Goal: Task Accomplishment & Management: Manage account settings

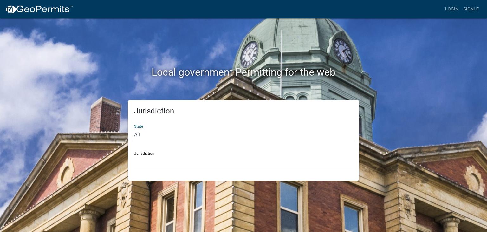
click at [169, 138] on select "All [US_STATE] [US_STATE] [US_STATE] [US_STATE] [US_STATE] [US_STATE] [US_STATE…" at bounding box center [243, 134] width 219 height 13
select select "[US_STATE]"
click at [134, 128] on select "All [US_STATE] [US_STATE] [US_STATE] [US_STATE] [US_STATE] [US_STATE] [US_STATE…" at bounding box center [243, 134] width 219 height 13
click at [169, 162] on select "City of [GEOGRAPHIC_DATA], [US_STATE] City of [GEOGRAPHIC_DATA], [US_STATE] Cit…" at bounding box center [243, 161] width 219 height 13
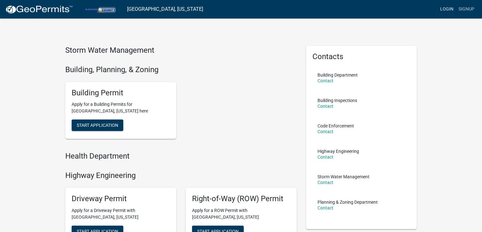
click at [446, 8] on link "Login" at bounding box center [447, 9] width 18 height 12
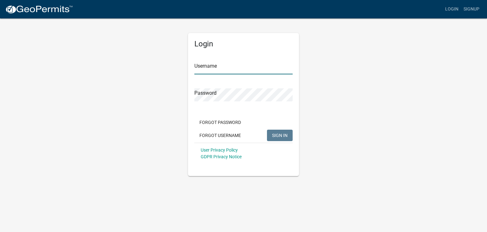
click at [241, 67] on input "Username" at bounding box center [243, 67] width 98 height 13
type input "mjklemp"
click at [267, 129] on button "SIGN IN" at bounding box center [280, 134] width 26 height 11
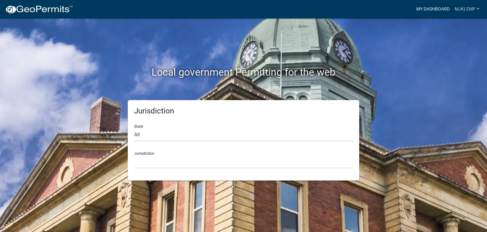
click at [434, 9] on link "My Dashboard" at bounding box center [433, 9] width 38 height 12
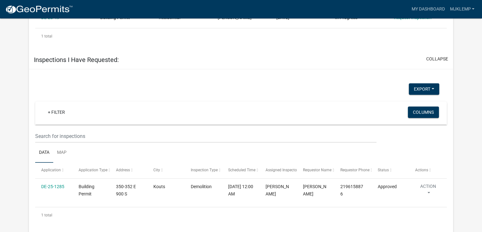
scroll to position [404, 0]
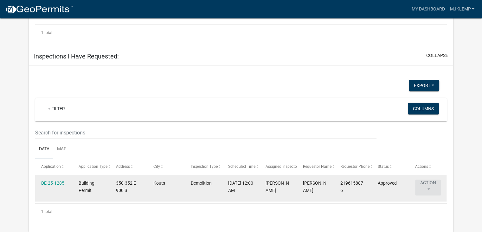
click at [430, 183] on button "Action" at bounding box center [428, 187] width 26 height 16
click at [429, 183] on button "Action" at bounding box center [428, 187] width 26 height 16
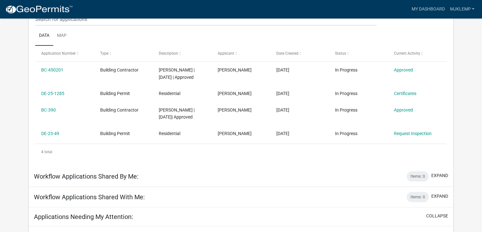
scroll to position [95, 0]
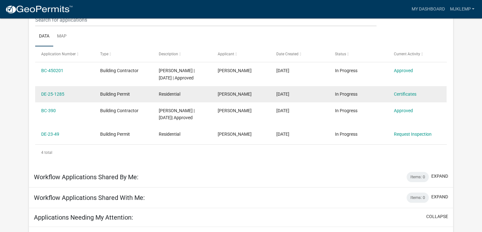
click at [409, 90] on div "Certificates" at bounding box center [417, 93] width 47 height 7
click at [409, 93] on link "Certificates" at bounding box center [405, 93] width 23 height 5
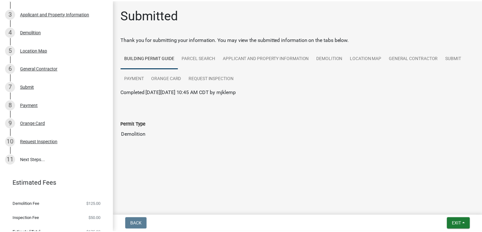
scroll to position [113, 0]
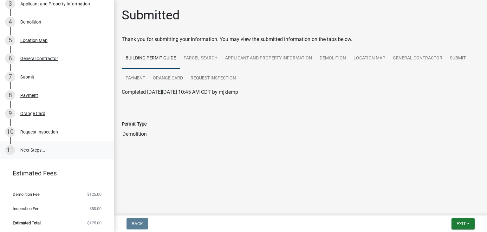
click at [28, 147] on link "11 Next Steps..." at bounding box center [57, 150] width 114 height 18
click at [463, 223] on span "Exit" at bounding box center [461, 223] width 9 height 5
click at [441, 210] on button "Save & Exit" at bounding box center [449, 206] width 51 height 15
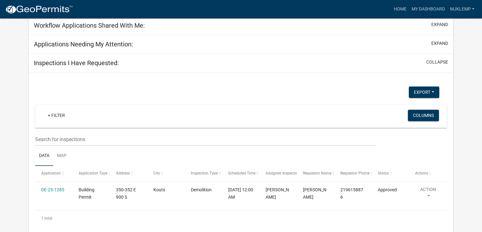
scroll to position [282, 0]
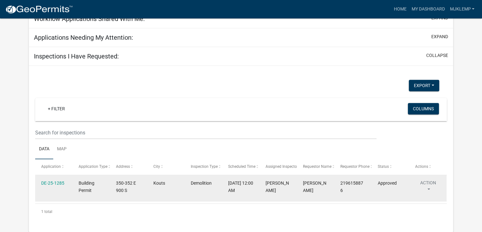
click at [427, 180] on button "Action" at bounding box center [428, 187] width 26 height 16
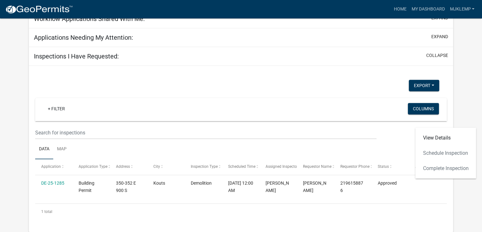
click at [435, 151] on div "View Details Schedule Inspection Complete Inspection" at bounding box center [445, 152] width 61 height 51
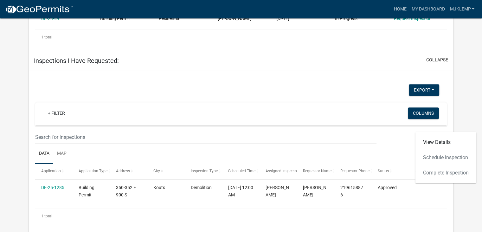
scroll to position [404, 0]
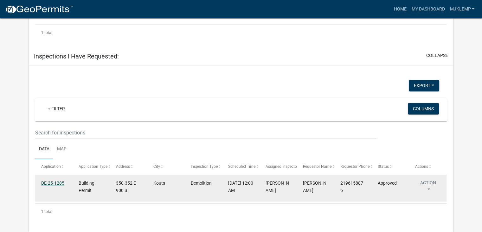
click at [59, 182] on link "DE-25-1285" at bounding box center [52, 182] width 23 height 5
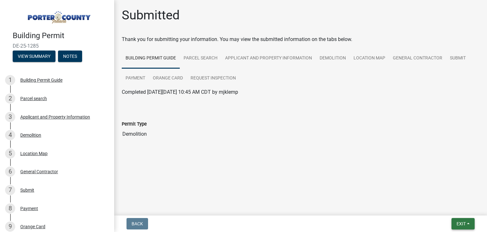
click at [457, 223] on span "Exit" at bounding box center [461, 223] width 9 height 5
click at [447, 204] on button "Save & Exit" at bounding box center [449, 206] width 51 height 15
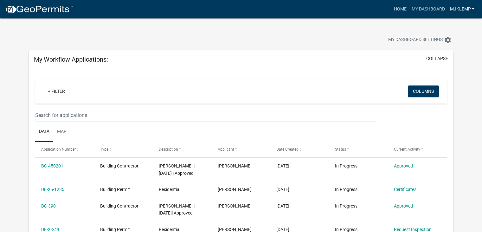
click at [463, 9] on link "mjklemp" at bounding box center [463, 9] width 30 height 12
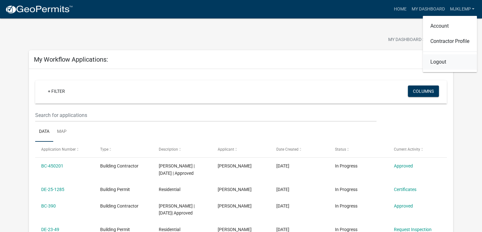
click at [439, 61] on link "Logout" at bounding box center [450, 61] width 54 height 15
